Goal: Information Seeking & Learning: Learn about a topic

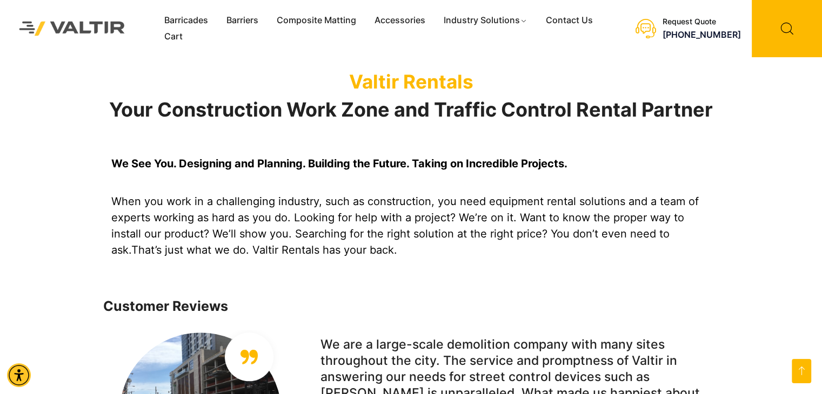
scroll to position [934, 0]
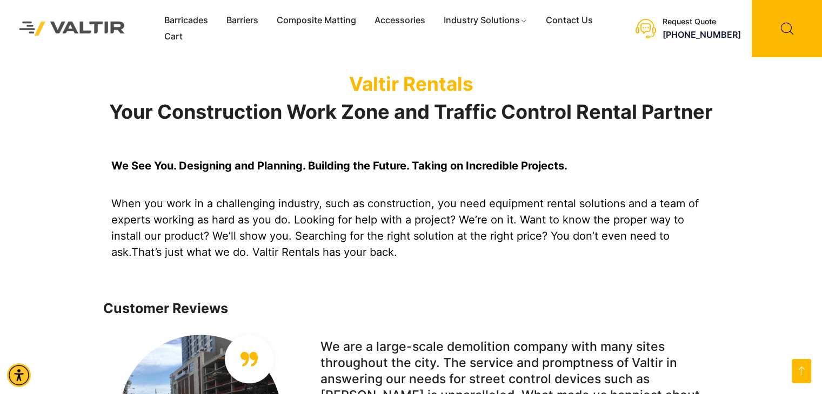
click at [415, 232] on p "When you work in a challenging industry, such as construction, you need equipme…" at bounding box center [411, 228] width 600 height 65
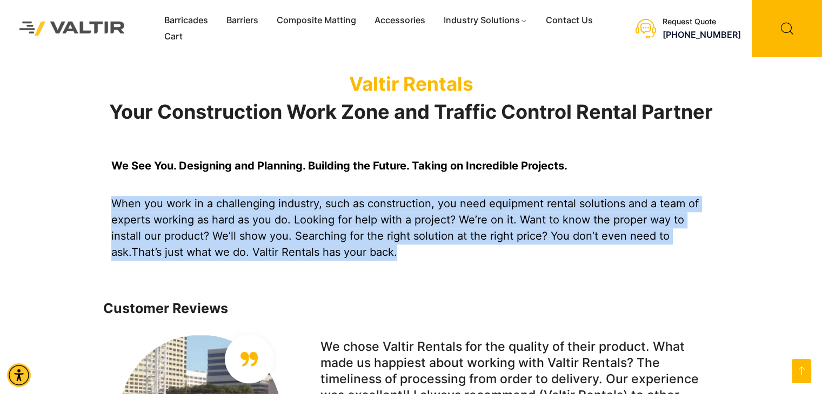
drag, startPoint x: 413, startPoint y: 233, endPoint x: 92, endPoint y: 169, distance: 327.9
click at [92, 169] on div "We See You. Designing and Planning. Building the Future. Taking on Incredible P…" at bounding box center [411, 220] width 822 height 151
copy p "When you work in a challenging industry, such as construction, you need equipme…"
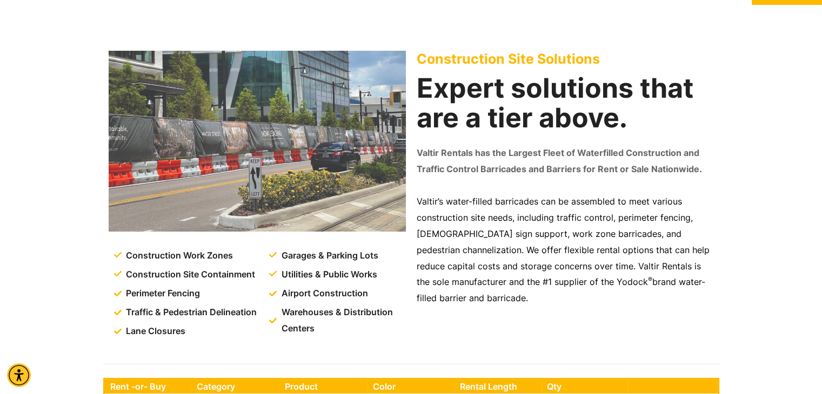
scroll to position [44, 0]
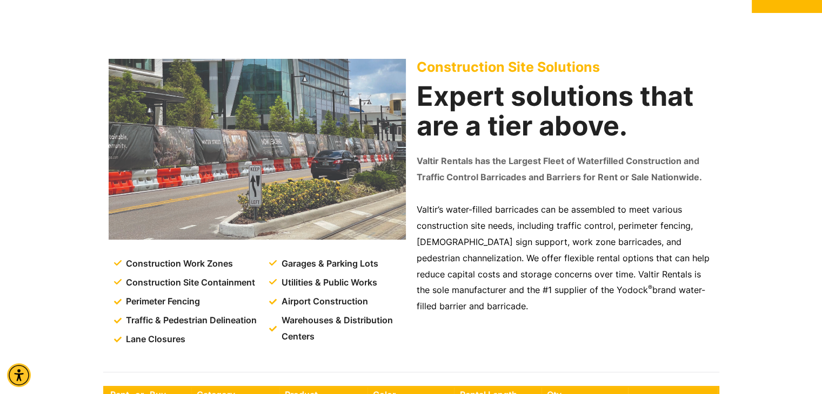
drag, startPoint x: 419, startPoint y: 157, endPoint x: 538, endPoint y: 317, distance: 199.6
click at [538, 317] on div "Construction Site Solutions Expert solutions that are a tier above. Valtir Rent…" at bounding box center [565, 205] width 308 height 305
copy div "Valtir Rentals has the Largest Fleet of Waterfilled Construction and Traffic Co…"
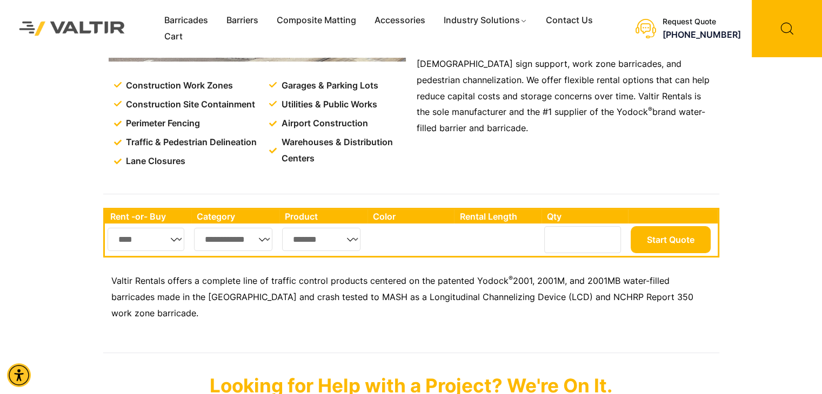
scroll to position [223, 0]
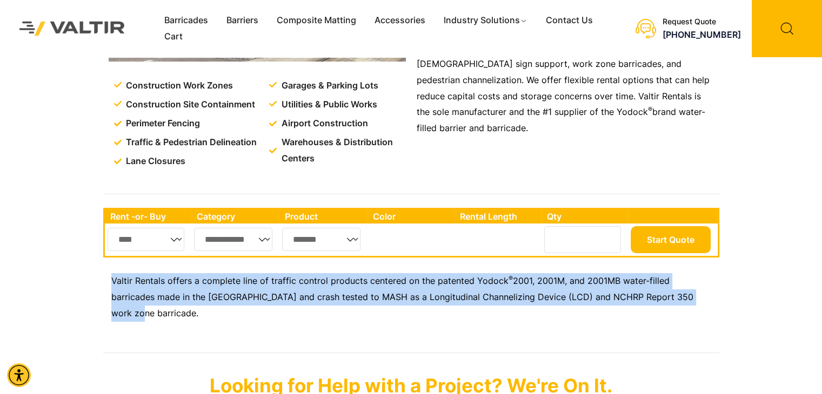
drag, startPoint x: 106, startPoint y: 281, endPoint x: 752, endPoint y: 296, distance: 645.8
click at [752, 296] on div "**********" at bounding box center [411, 275] width 822 height 172
copy p "Valtir Rentals offers a complete line of traffic control products centered on t…"
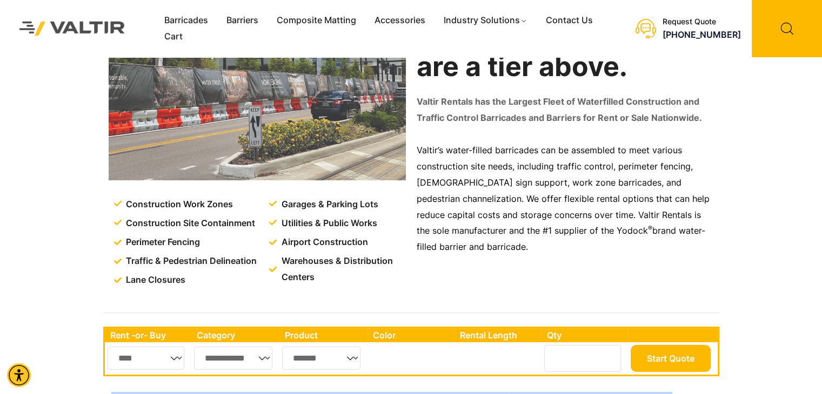
scroll to position [102, 0]
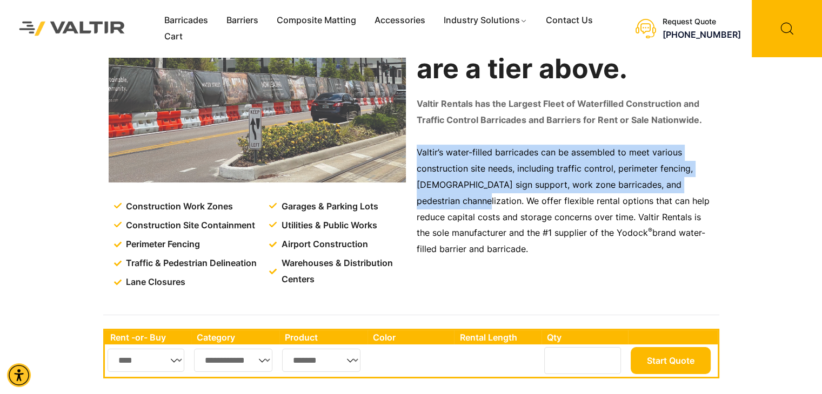
drag, startPoint x: 477, startPoint y: 199, endPoint x: 413, endPoint y: 139, distance: 87.9
click at [413, 139] on div "Construction Site Solutions Expert solutions that are a tier above. Valtir Rent…" at bounding box center [565, 148] width 308 height 305
copy p "Valtir’s water-filled barricades can be assembled to meet various construction …"
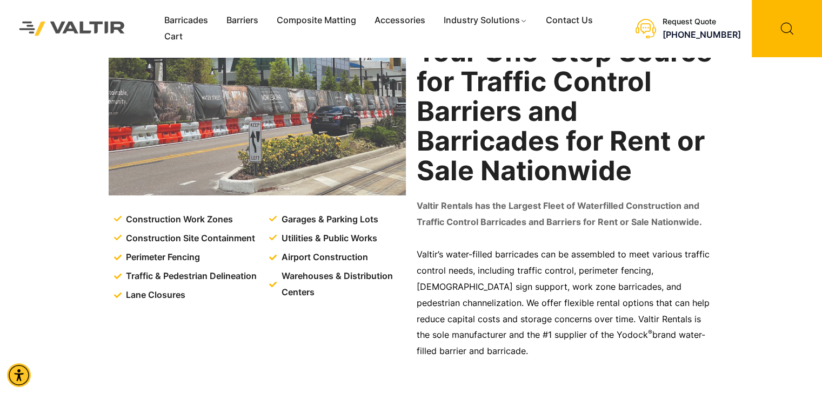
scroll to position [108, 0]
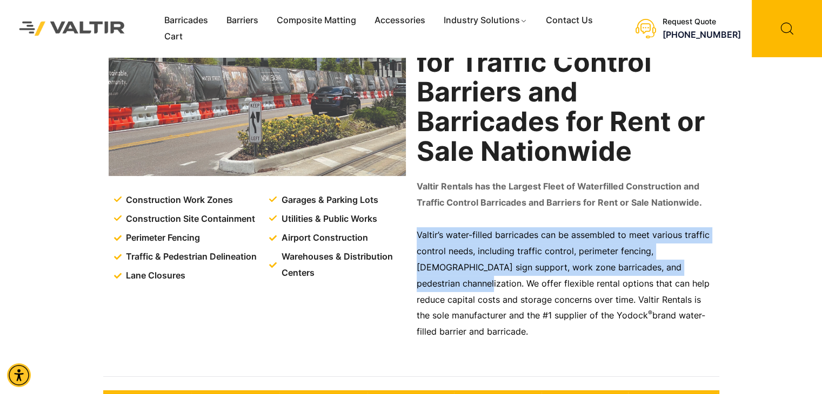
drag, startPoint x: 415, startPoint y: 239, endPoint x: 692, endPoint y: 271, distance: 278.5
click at [692, 271] on div "Traffic & Pedestrian Your One-Stop Source for Traffic Control Barriers and Barr…" at bounding box center [565, 176] width 308 height 373
copy p "Valtir’s water-filled barricades can be assembled to meet various traffic contr…"
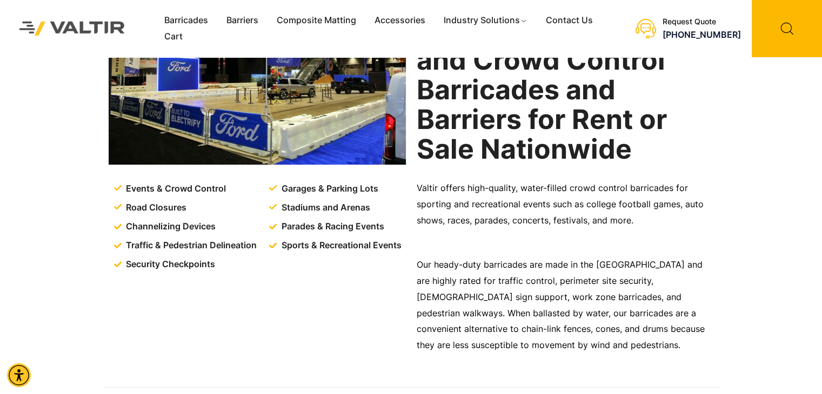
scroll to position [130, 0]
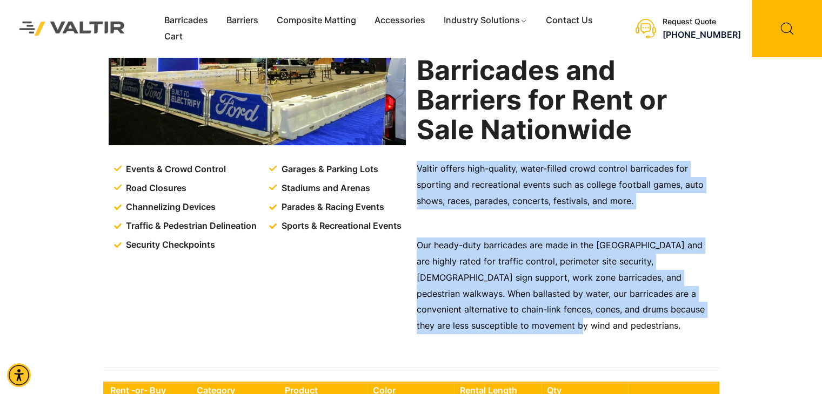
drag, startPoint x: 414, startPoint y: 167, endPoint x: 592, endPoint y: 331, distance: 242.0
click at [592, 331] on div "Events & Crowd Control Solutions Largest Fleet of Event and Crowd Control Barri…" at bounding box center [565, 162] width 308 height 389
copy div "Valtir offers high-quality, water-filled crowd control barricades for sporting …"
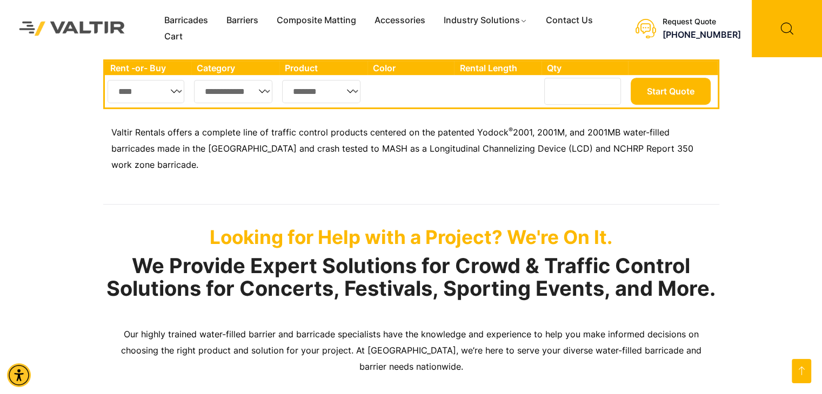
scroll to position [454, 0]
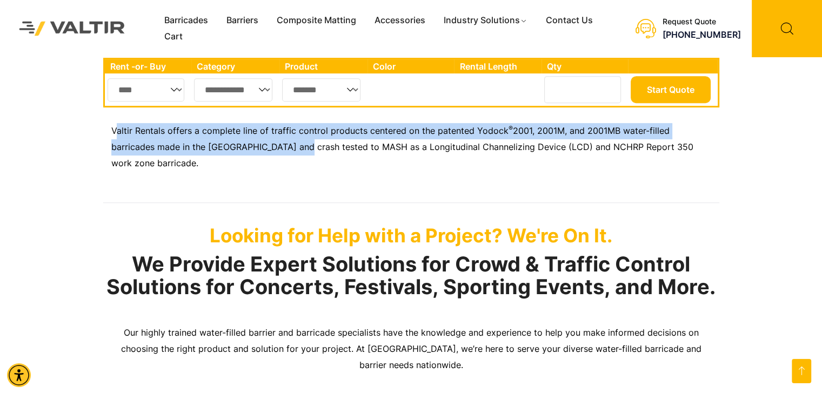
drag, startPoint x: 114, startPoint y: 130, endPoint x: 296, endPoint y: 164, distance: 184.7
click at [296, 164] on div "Valtir Rentals offers a complete line of traffic control products centered on t…" at bounding box center [411, 153] width 616 height 71
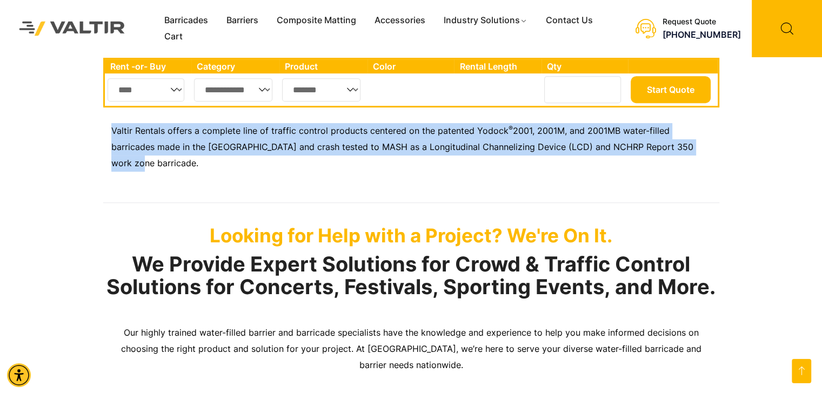
drag, startPoint x: 95, startPoint y: 137, endPoint x: 732, endPoint y: 164, distance: 637.6
click at [732, 164] on div "**********" at bounding box center [411, 126] width 822 height 170
copy p "Valtir Rentals offers a complete line of traffic control products centered on t…"
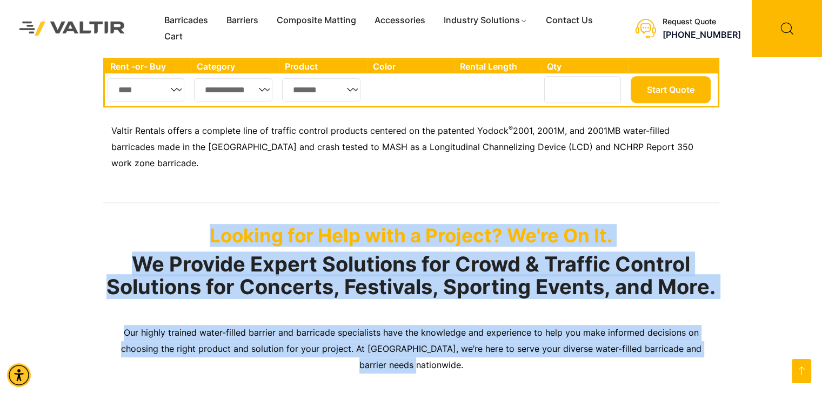
drag, startPoint x: 190, startPoint y: 207, endPoint x: 526, endPoint y: 357, distance: 367.2
click at [526, 357] on div "Looking for Help with a Project? We're On It. We Provide Expert Solutions for C…" at bounding box center [411, 307] width 616 height 193
copy div "Looking for Help with a Project? We're On It. We Provide Expert Solutions for C…"
click at [43, 234] on div "Looking for Help with a Project? We're On It. We Provide Expert Solutions for C…" at bounding box center [411, 307] width 822 height 193
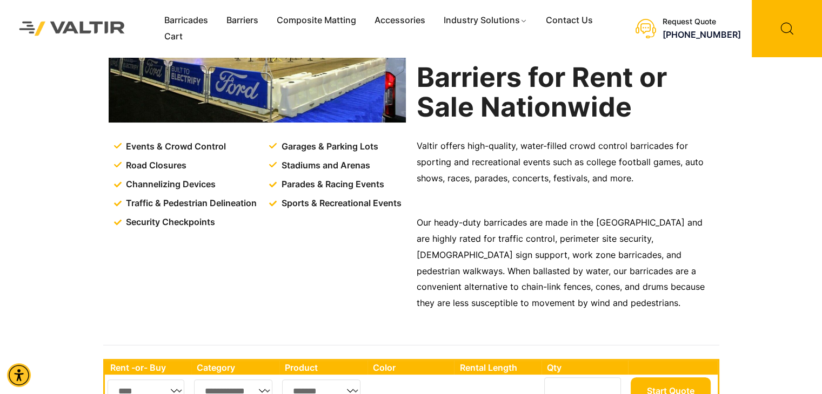
scroll to position [151, 0]
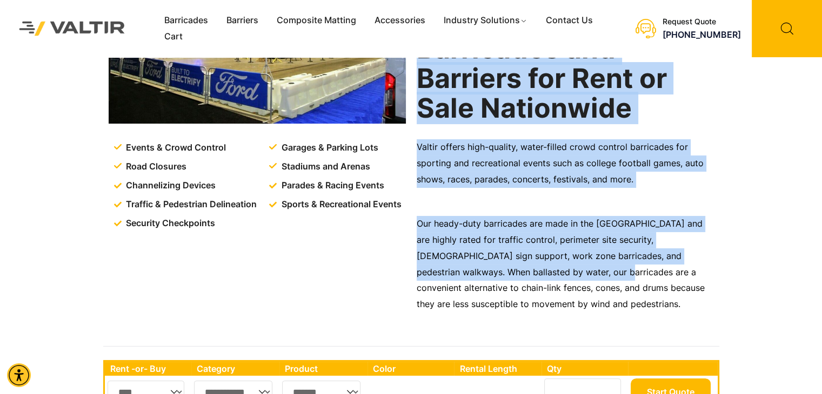
drag, startPoint x: 408, startPoint y: 224, endPoint x: 532, endPoint y: 275, distance: 133.5
click at [532, 275] on div "Events & Crowd Control Road Closures Channelizing Devices Traffic & Pedestrian …" at bounding box center [411, 125] width 616 height 438
click at [532, 275] on p "Our heady-duty barricades are made in the [GEOGRAPHIC_DATA] and are highly rate…" at bounding box center [565, 264] width 297 height 97
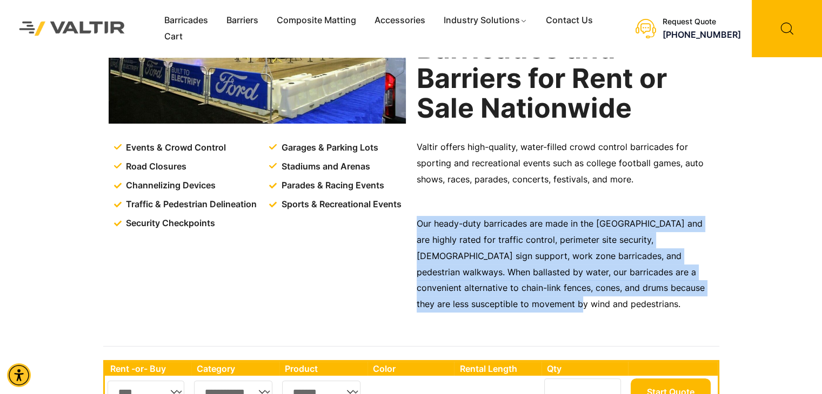
drag, startPoint x: 473, startPoint y: 307, endPoint x: 417, endPoint y: 222, distance: 102.7
click at [417, 222] on p "Our heady-duty barricades are made in the [GEOGRAPHIC_DATA] and are highly rate…" at bounding box center [565, 264] width 297 height 97
copy p "Our heady-duty barricades are made in the [GEOGRAPHIC_DATA] and are highly rate…"
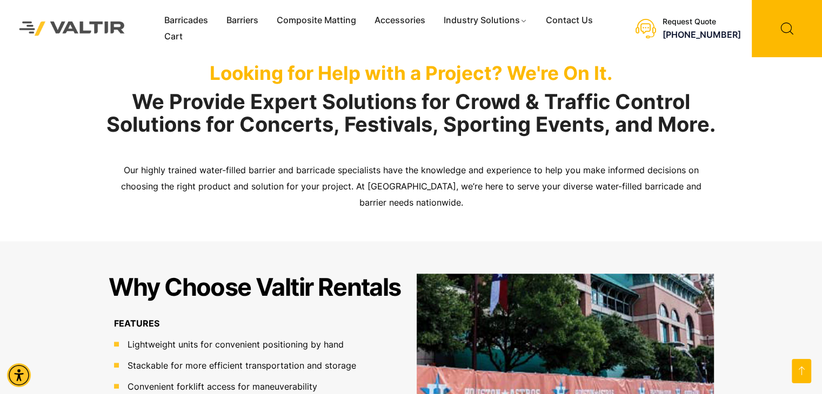
scroll to position [619, 0]
